Goal: Information Seeking & Learning: Learn about a topic

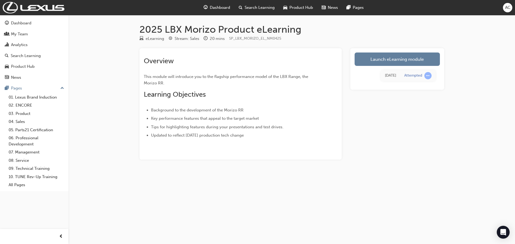
click at [396, 77] on div "[DATE]" at bounding box center [390, 76] width 11 height 6
click at [428, 76] on span "learningRecordVerb_ATTEMPT-icon" at bounding box center [428, 75] width 7 height 7
click at [385, 77] on div "[DATE]" at bounding box center [390, 76] width 11 height 6
click at [411, 62] on link "Launch eLearning module" at bounding box center [397, 59] width 85 height 13
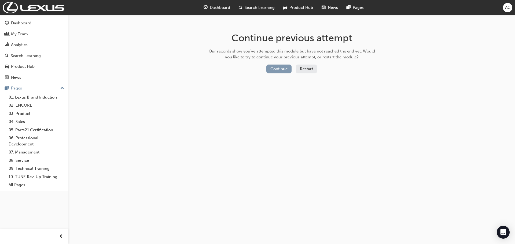
click at [275, 70] on button "Continue" at bounding box center [278, 69] width 25 height 9
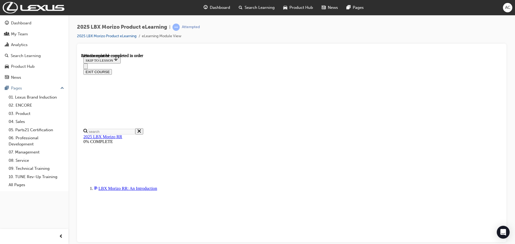
scroll to position [502, 0]
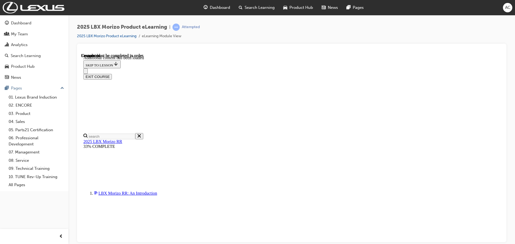
scroll to position [788, 0]
